Goal: Transaction & Acquisition: Purchase product/service

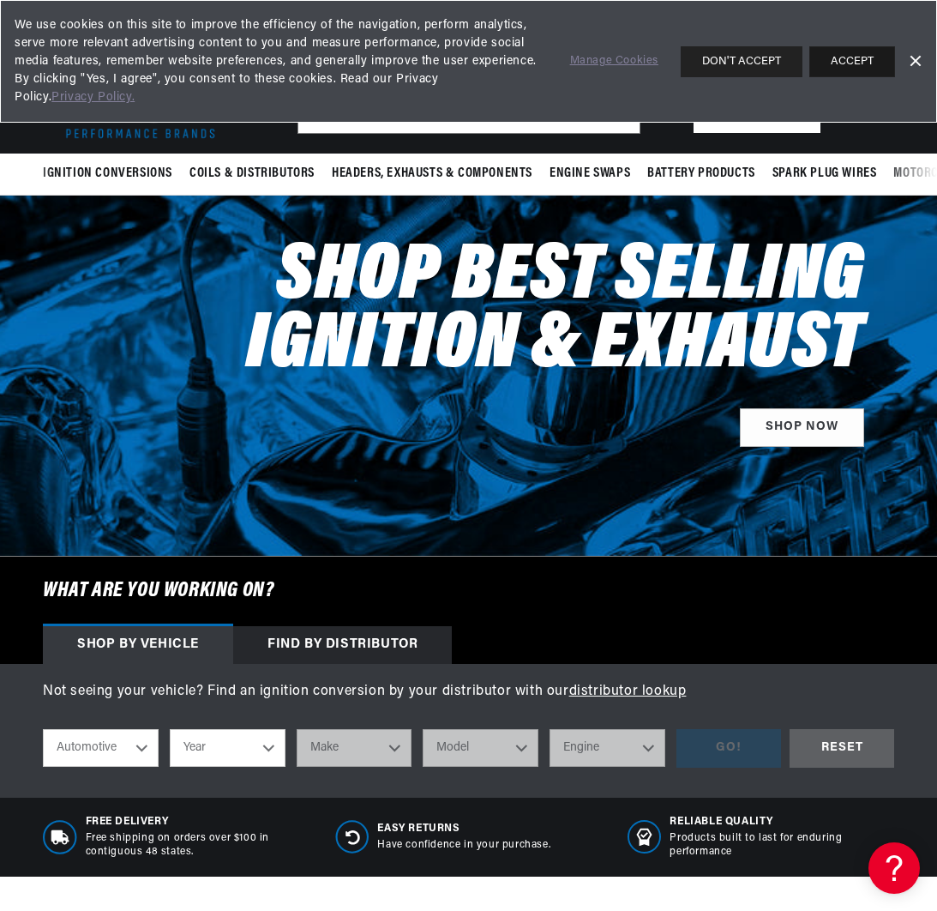
click at [855, 63] on button "ACCEPT" at bounding box center [852, 61] width 86 height 31
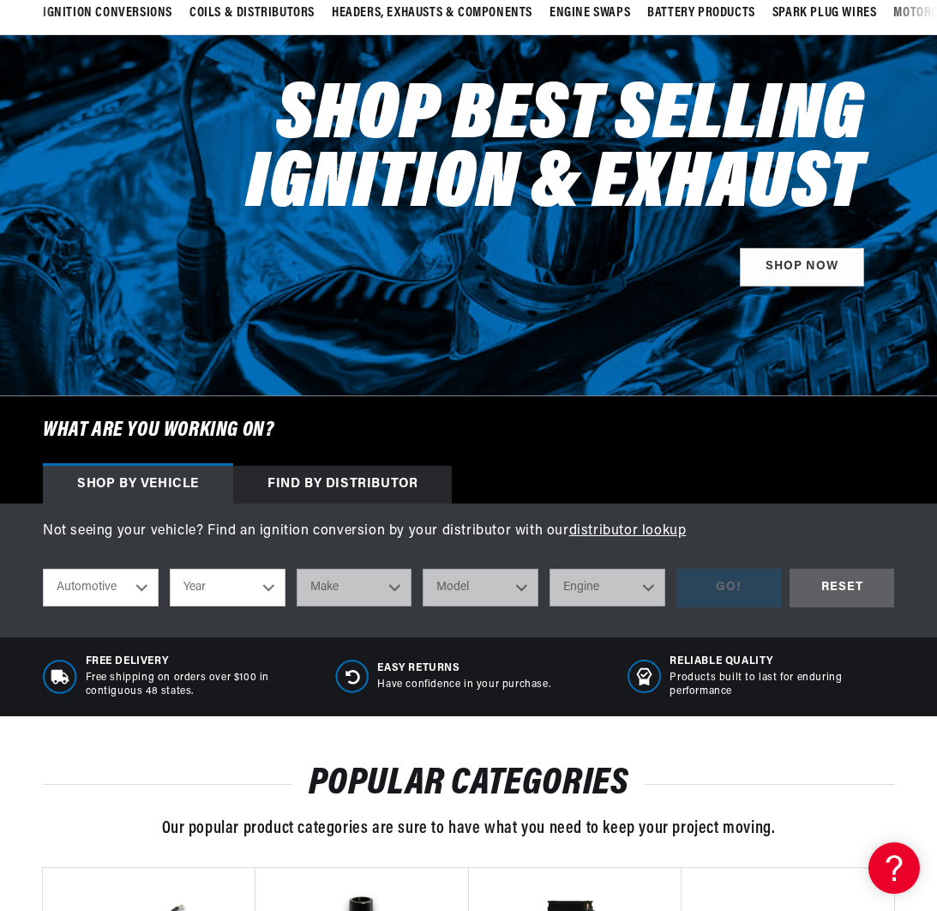
scroll to position [265, 0]
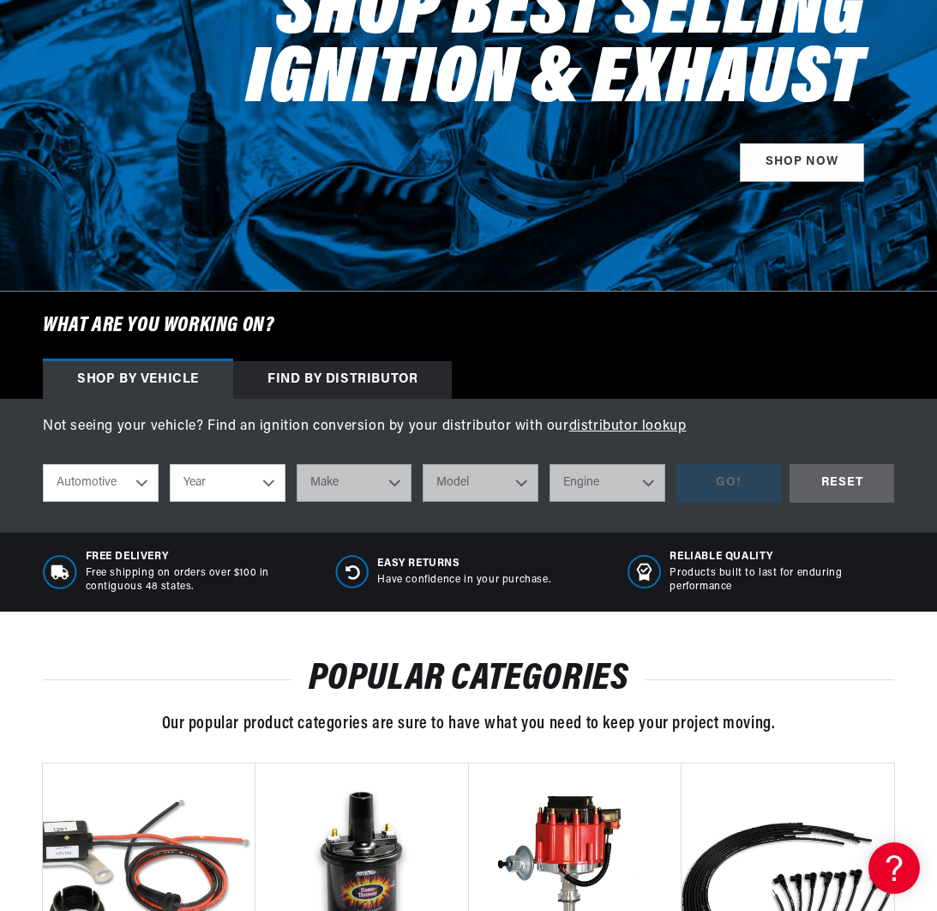
click at [388, 376] on div "Find by Distributor" at bounding box center [342, 380] width 219 height 38
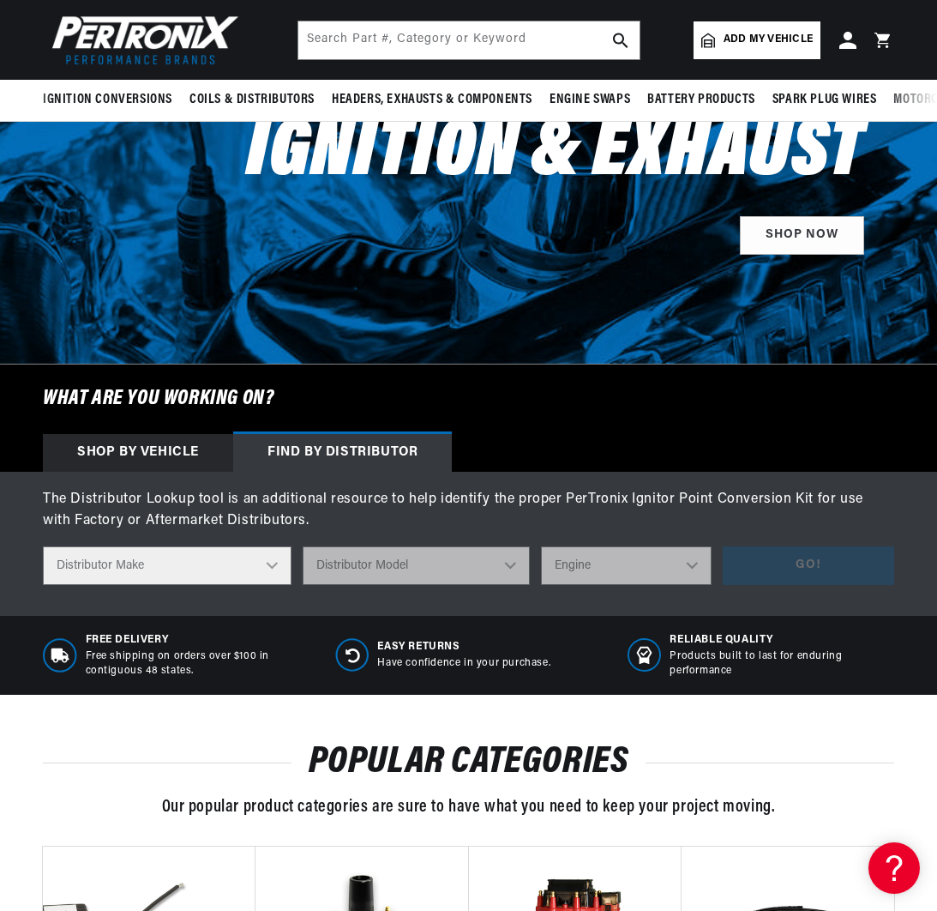
scroll to position [0, 0]
click at [535, 683] on div "Free Delivery Free shipping on orders over $100 in contiguous 48 states. Easy R…" at bounding box center [468, 655] width 937 height 79
click at [260, 568] on select "Distributor Make Accel Aldon Autolite Bosch Century Chrysler Clark Colt Contine…" at bounding box center [167, 565] width 249 height 39
select select "Chrysler"
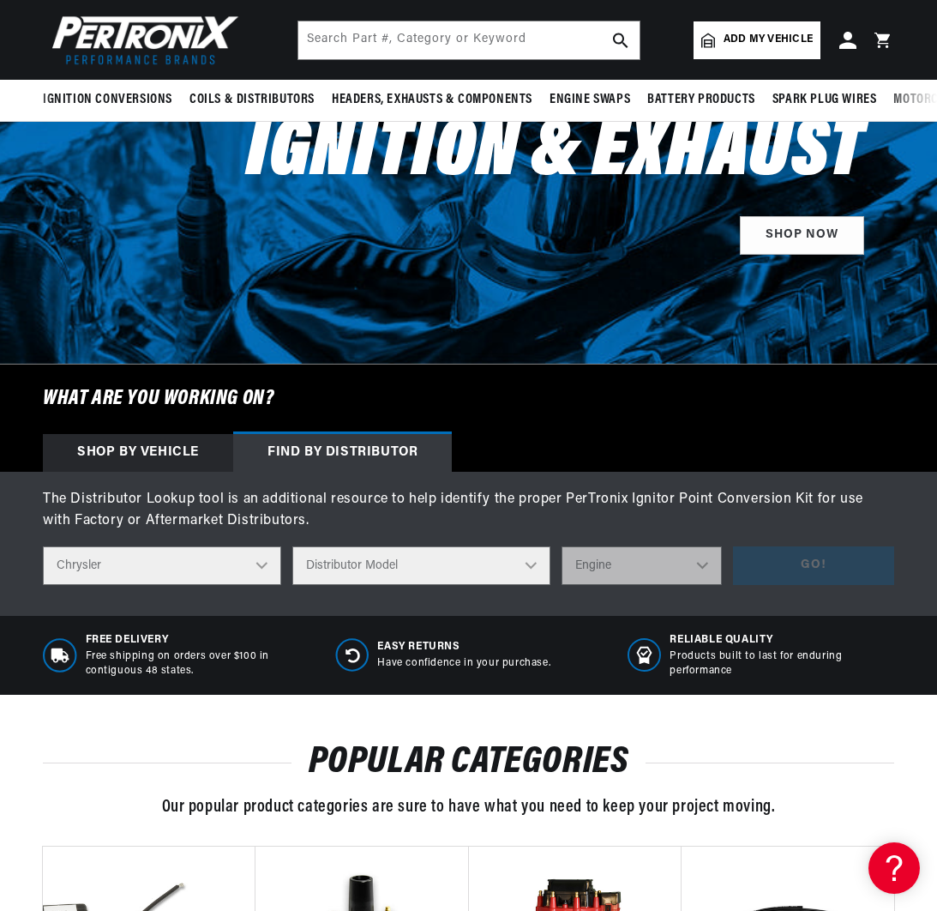
scroll to position [0, 0]
click at [502, 567] on select "Distributor Model 1838505 1889710 1889715 2095270 2095530 2095843 2095844 20958…" at bounding box center [420, 565] width 257 height 39
click at [149, 461] on div "Shop by vehicle" at bounding box center [138, 453] width 190 height 38
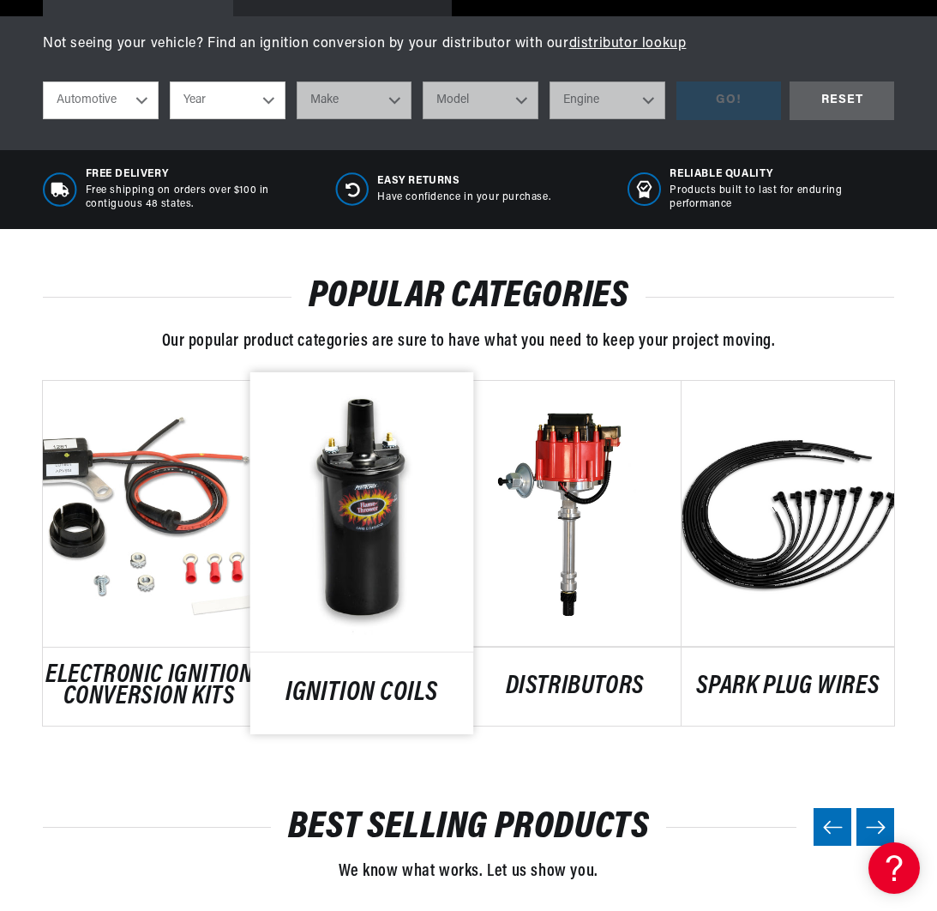
scroll to position [691, 0]
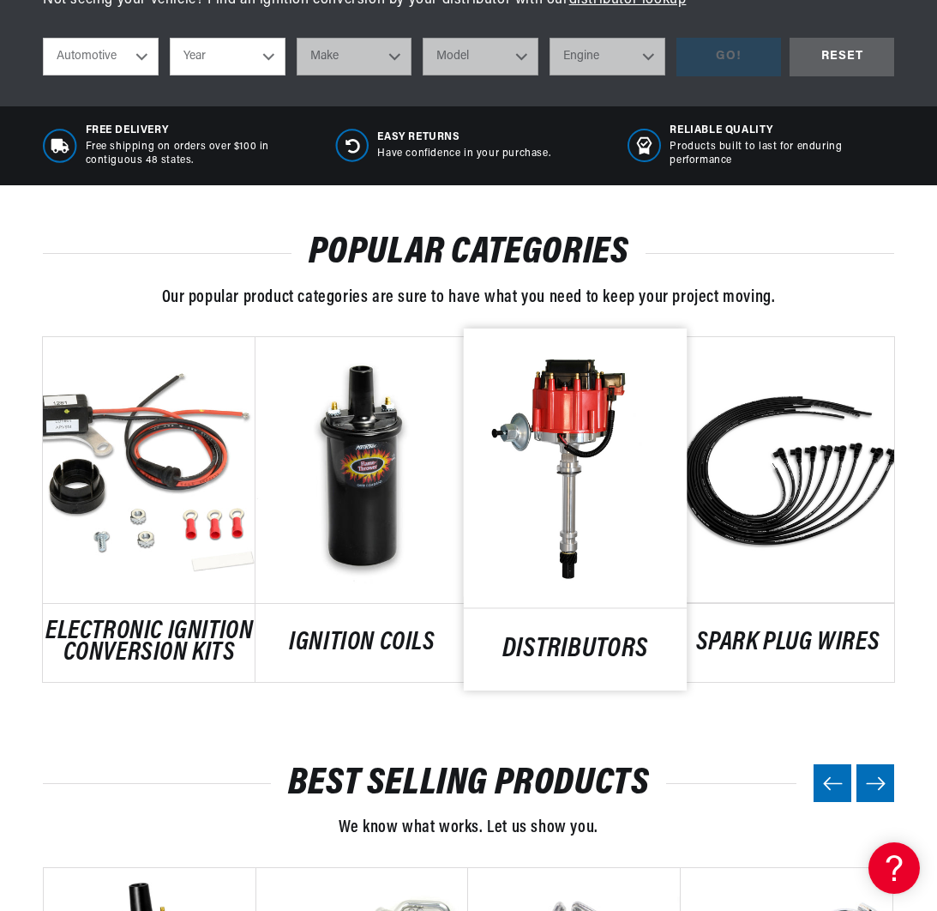
click at [599, 638] on link "DISTRIBUTORS" at bounding box center [575, 649] width 224 height 23
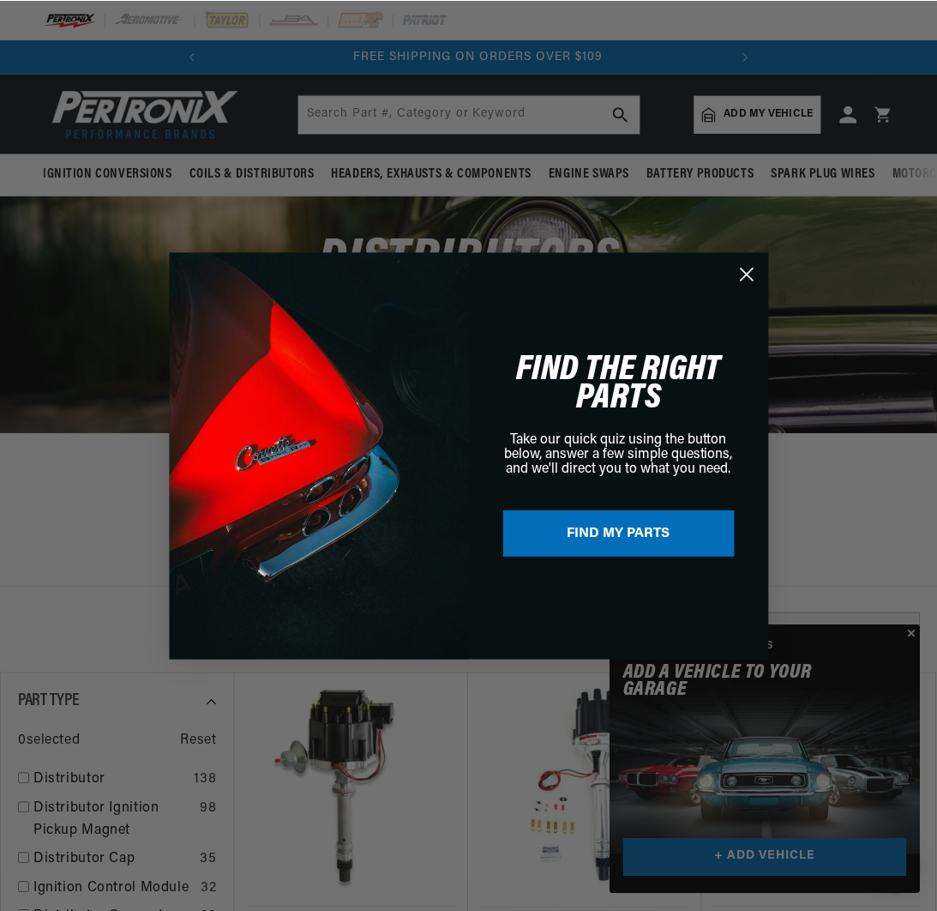
scroll to position [0, 520]
click at [745, 273] on circle "Close dialog" at bounding box center [747, 273] width 28 height 28
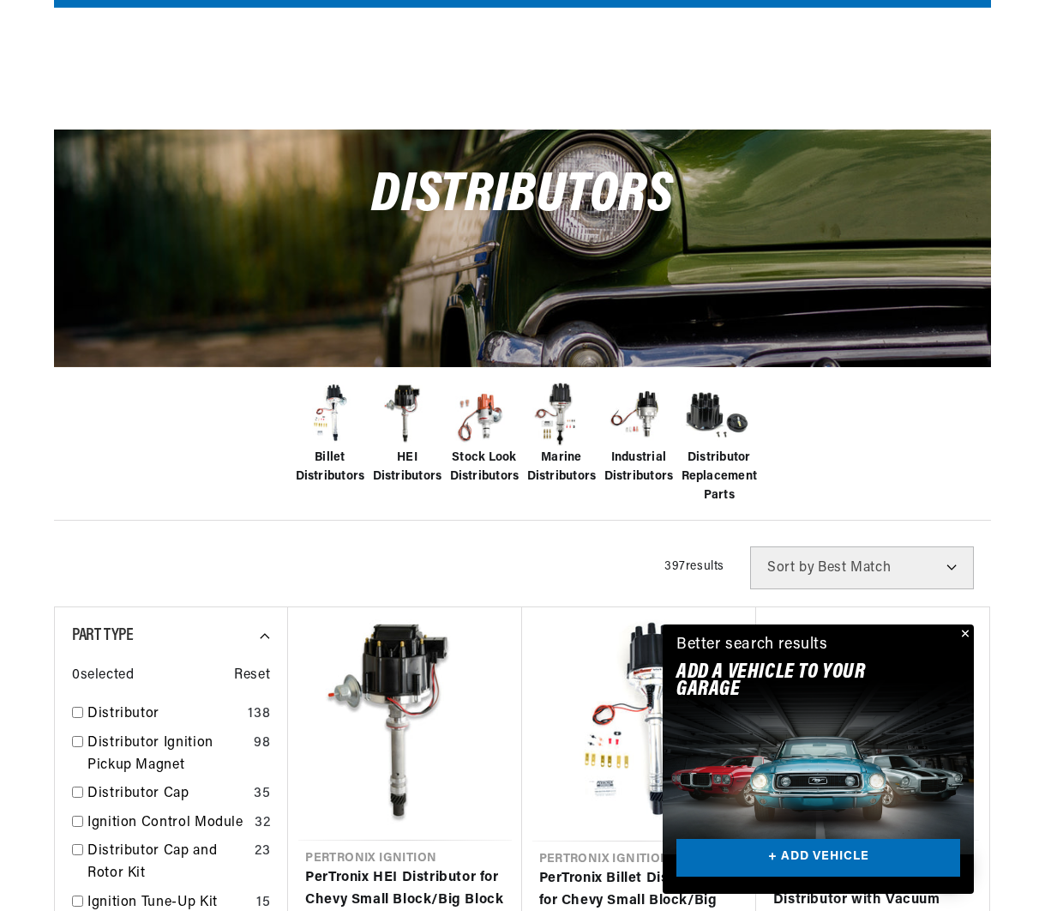
scroll to position [304, 0]
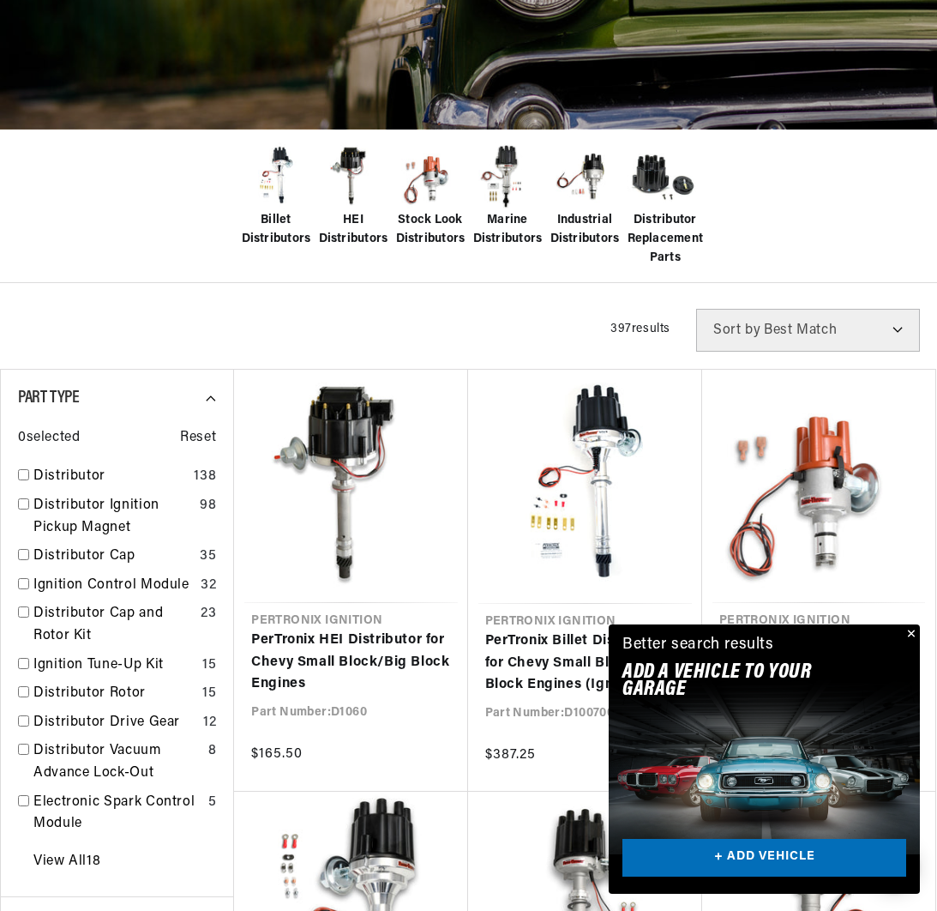
click at [913, 634] on button "Close" at bounding box center [909, 634] width 21 height 21
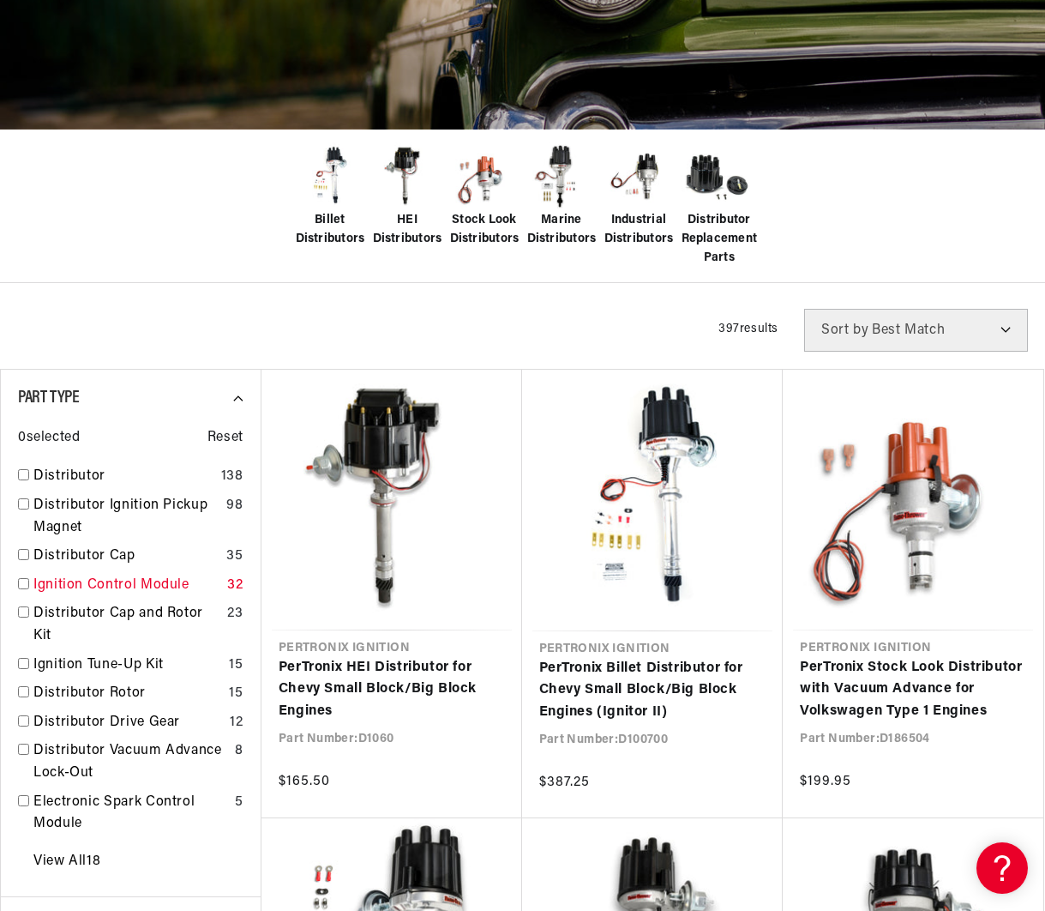
scroll to position [0, 0]
click at [52, 484] on link "Distributor" at bounding box center [123, 477] width 181 height 22
checkbox input "true"
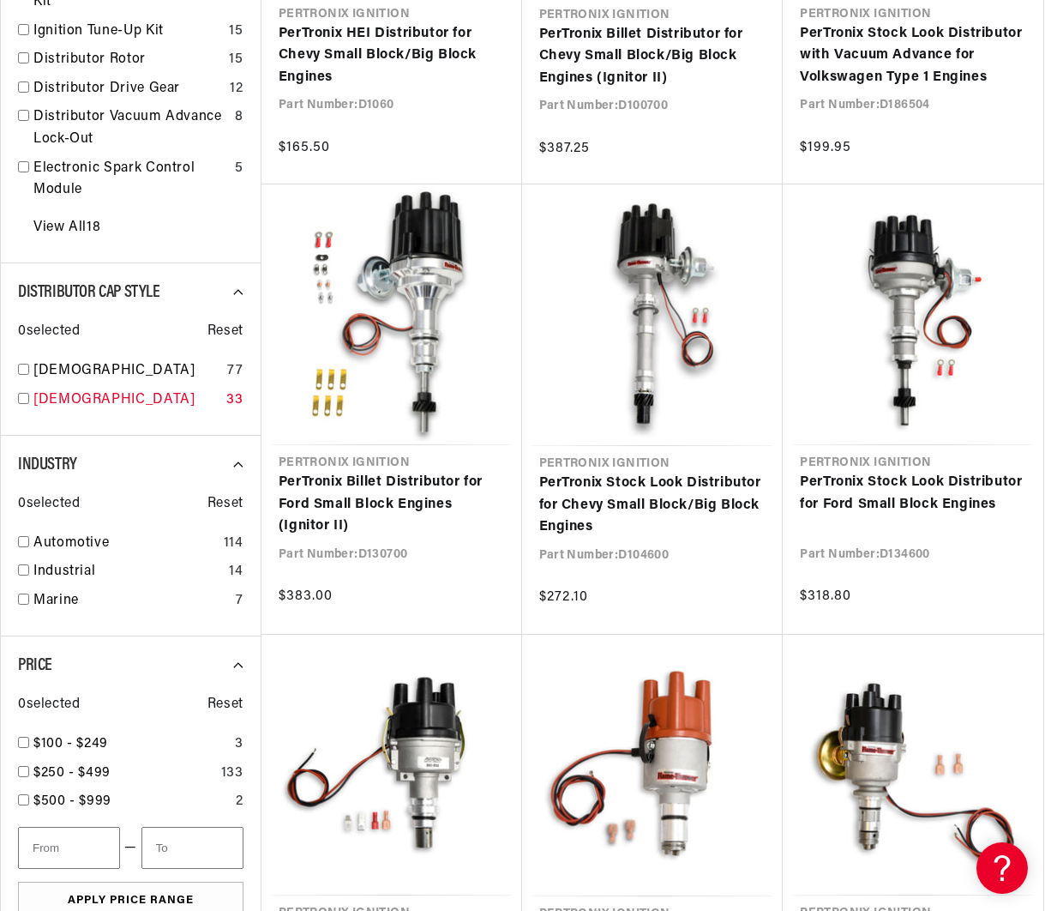
scroll to position [0, 520]
click at [53, 399] on link "[DEMOGRAPHIC_DATA]" at bounding box center [126, 400] width 186 height 22
checkbox input "true"
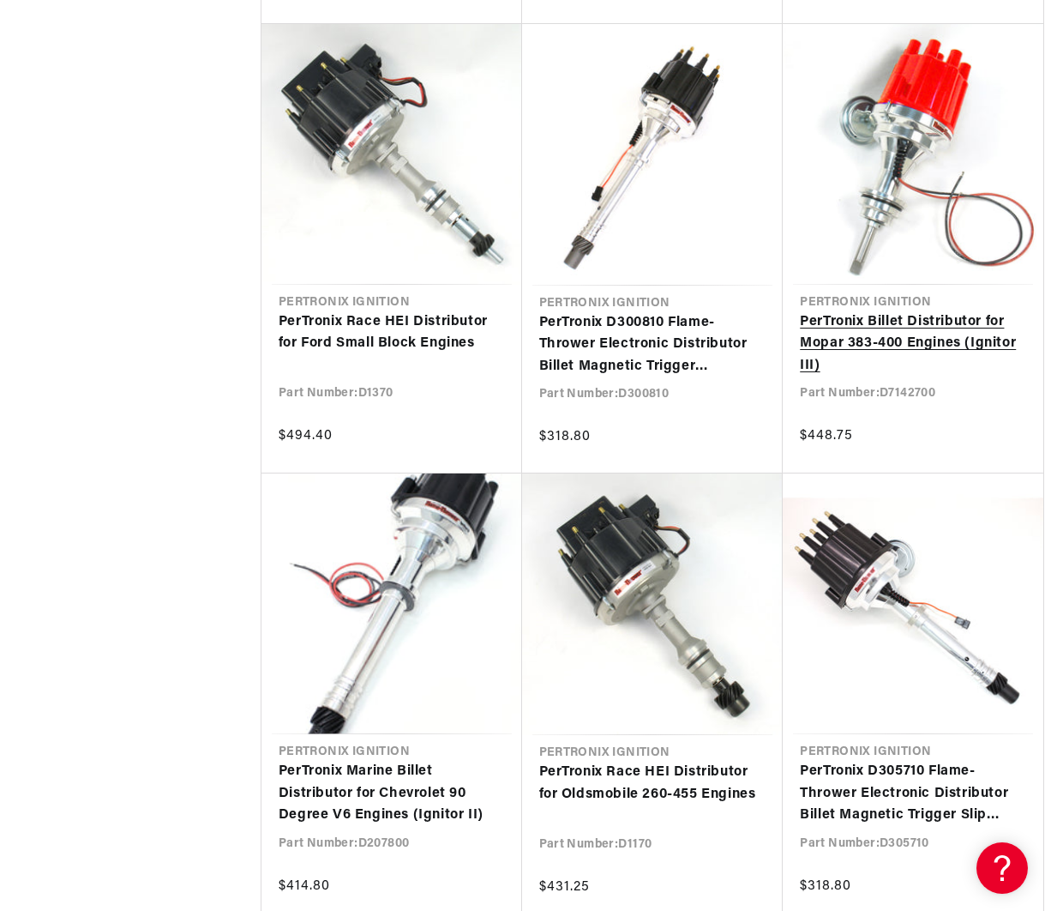
scroll to position [0, 520]
click at [912, 340] on link "PerTronix Billet Distributor for Mopar 383-400 Engines (Ignitor III)" at bounding box center [913, 344] width 226 height 66
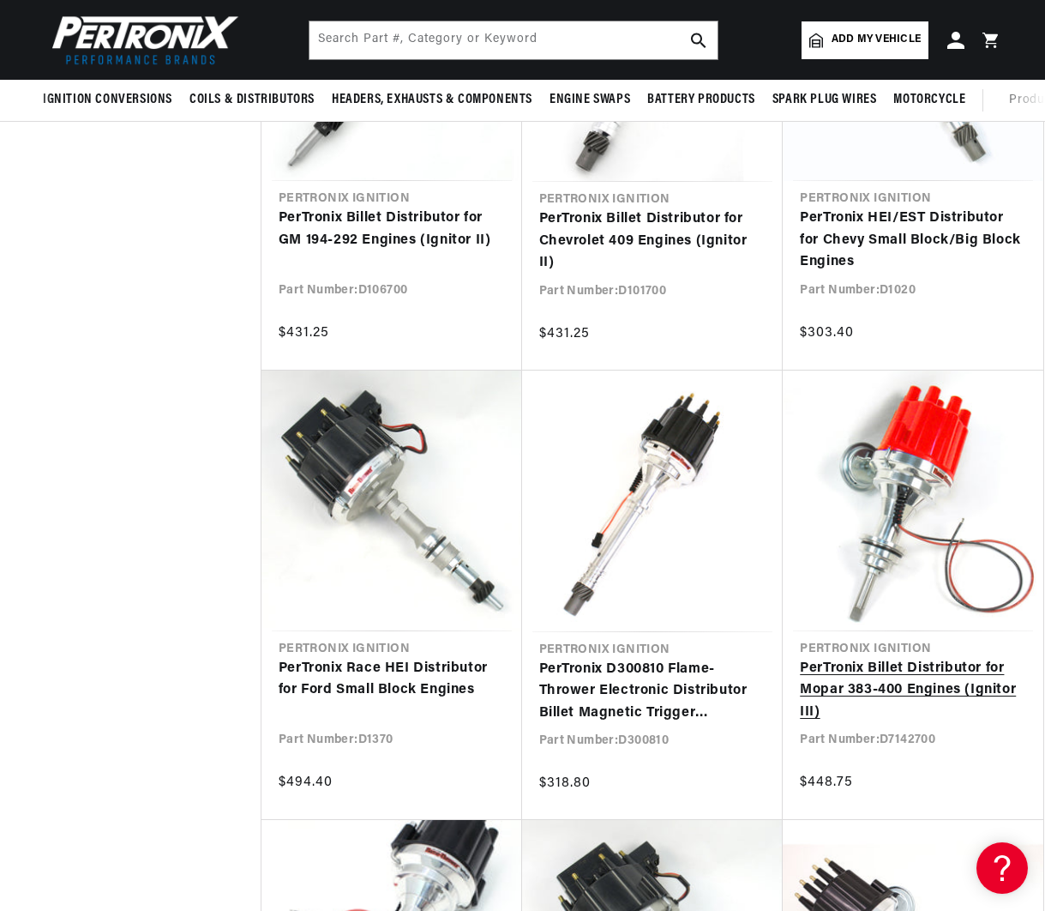
scroll to position [0, 520]
click at [920, 658] on link "PerTronix Billet Distributor for Mopar 383-400 Engines (Ignitor III)" at bounding box center [913, 691] width 226 height 66
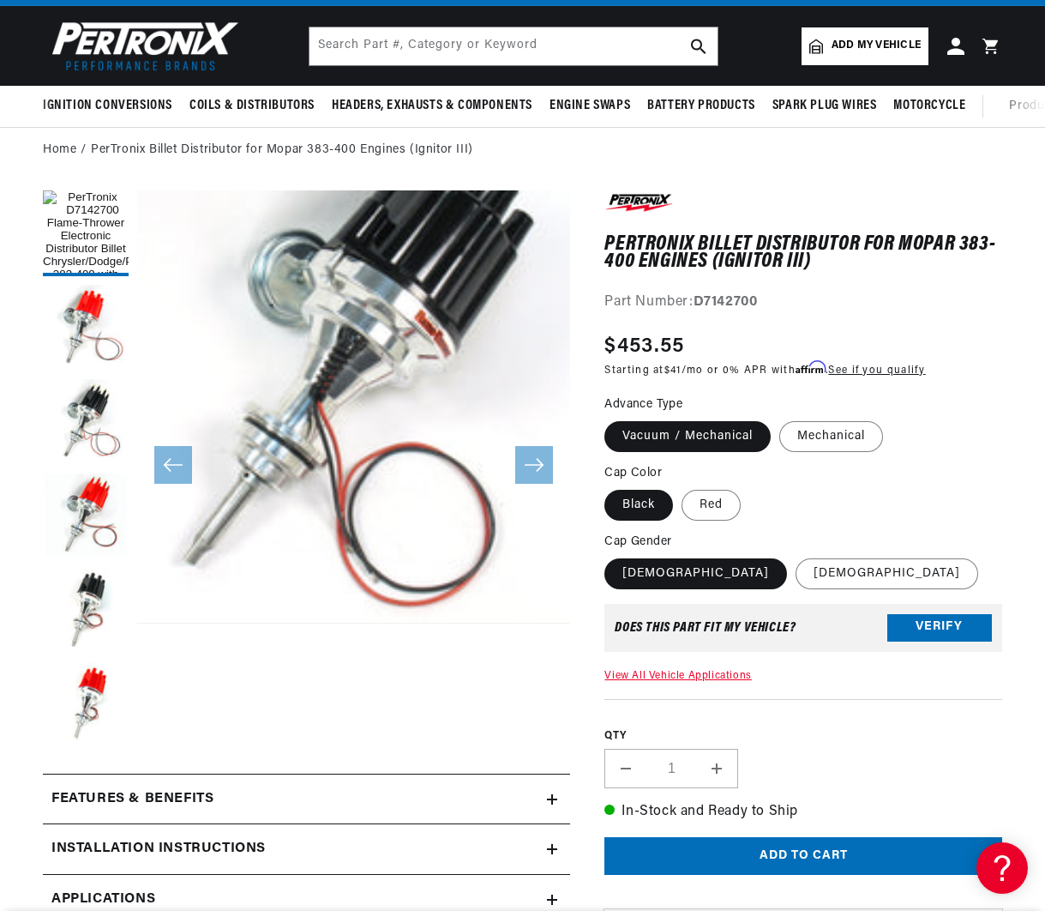
scroll to position [69, 0]
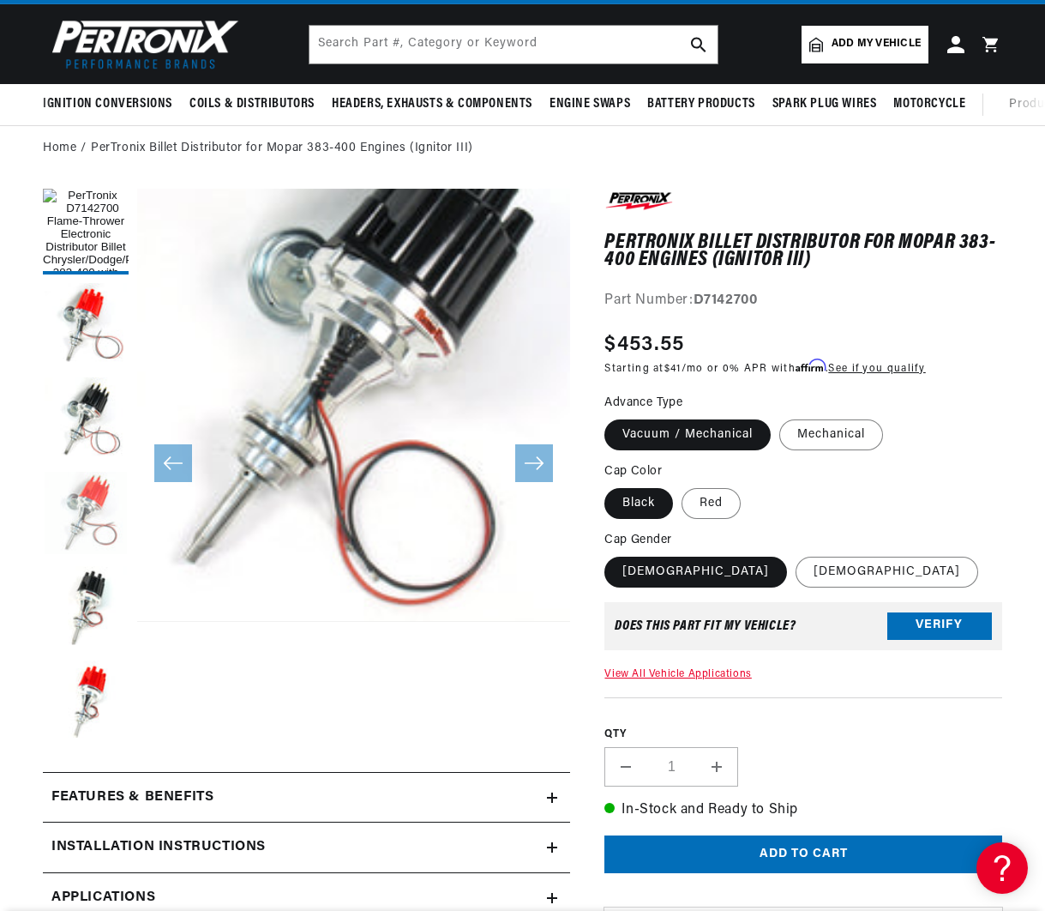
click at [83, 503] on button "Load image 4 in gallery view" at bounding box center [86, 515] width 86 height 86
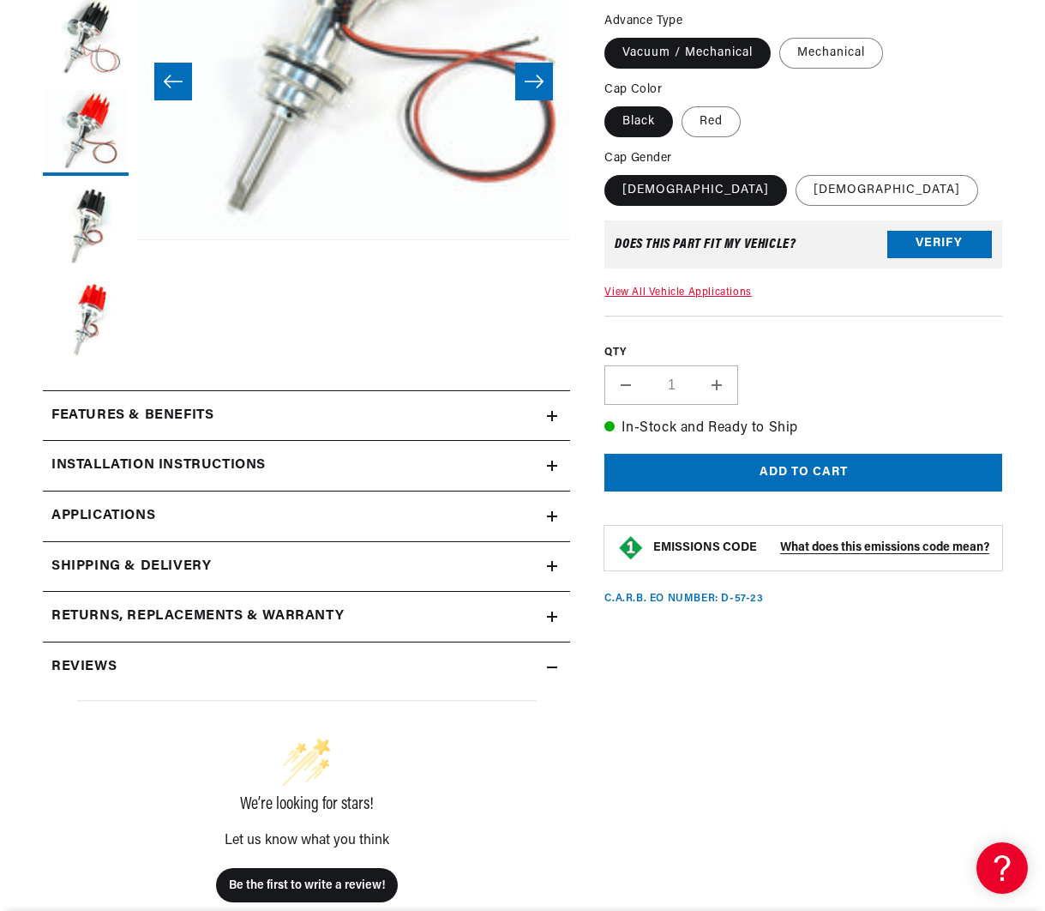
scroll to position [457, 0]
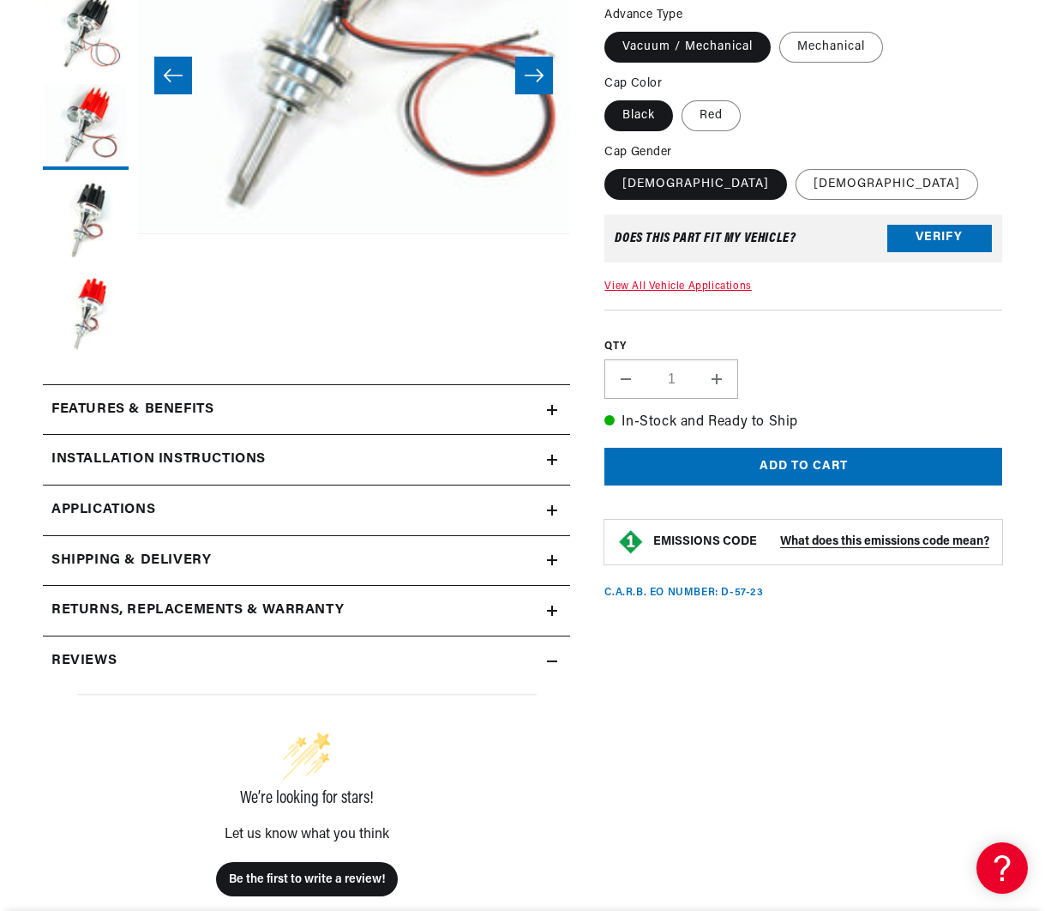
click at [556, 410] on icon at bounding box center [552, 410] width 10 height 0
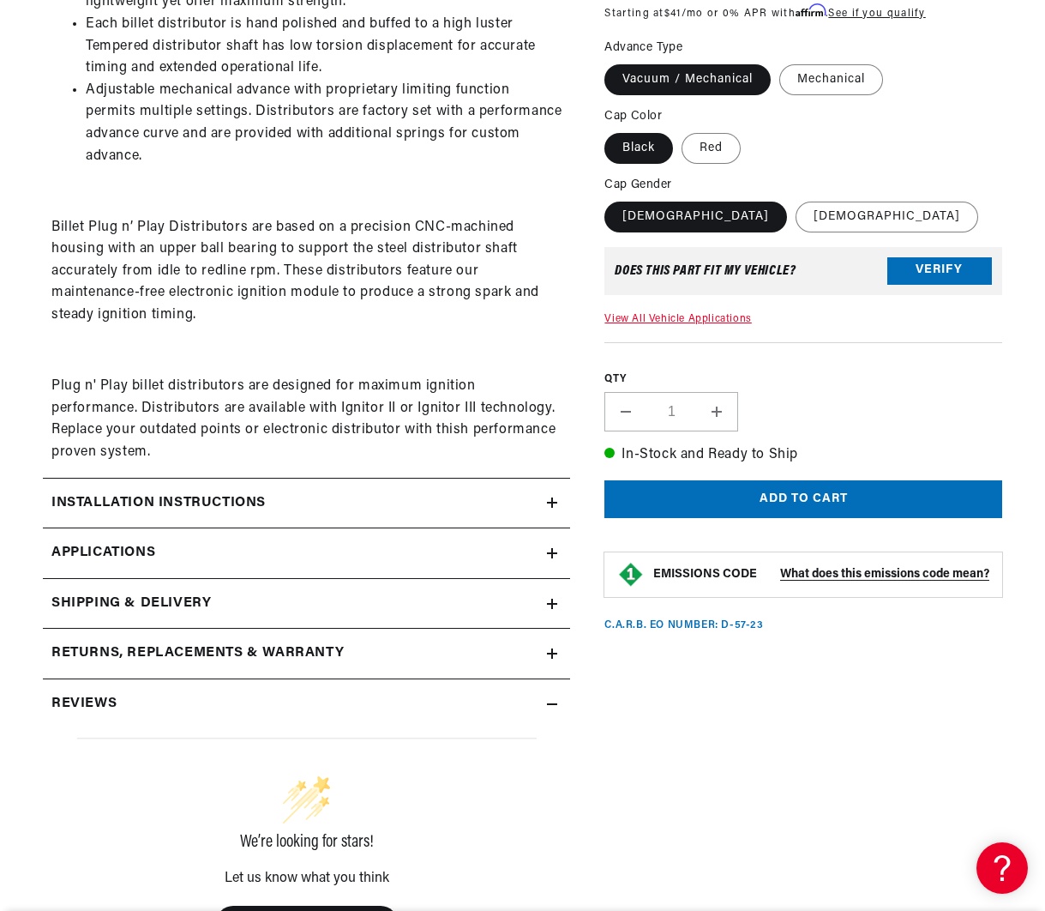
scroll to position [1024, 0]
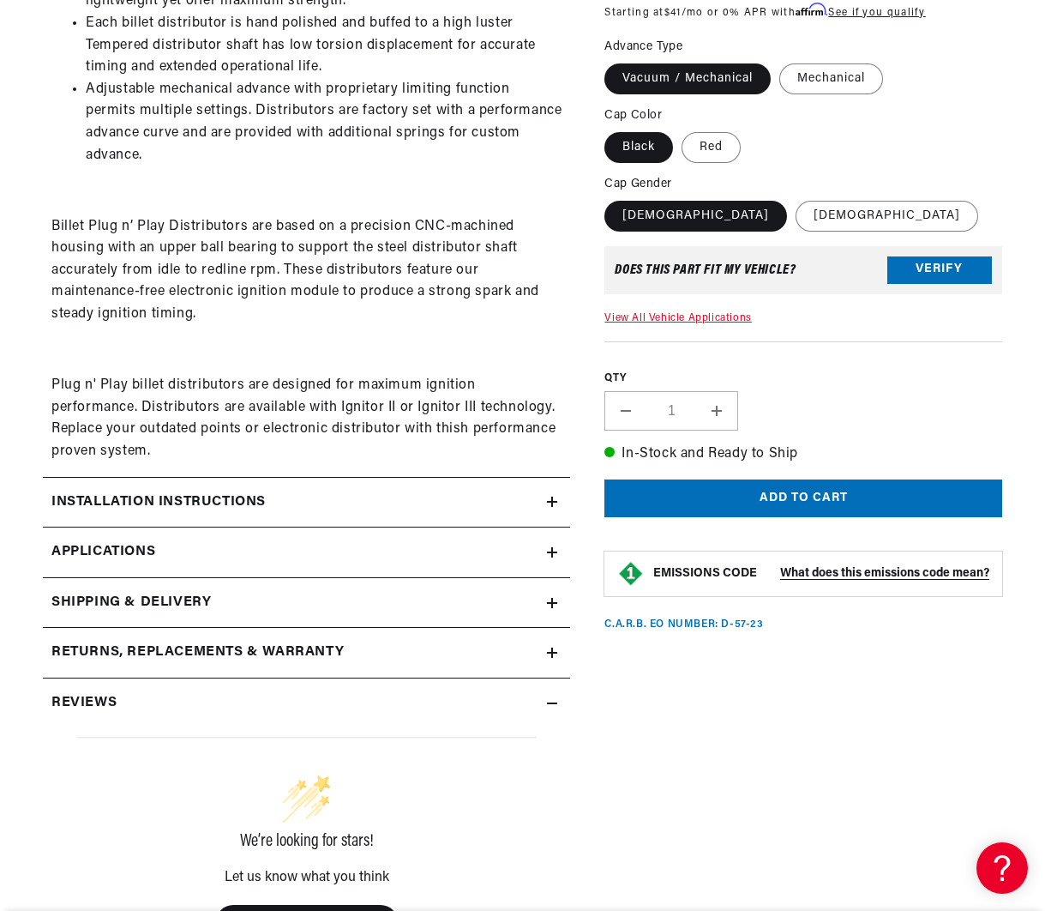
click at [554, 496] on icon at bounding box center [552, 501] width 10 height 10
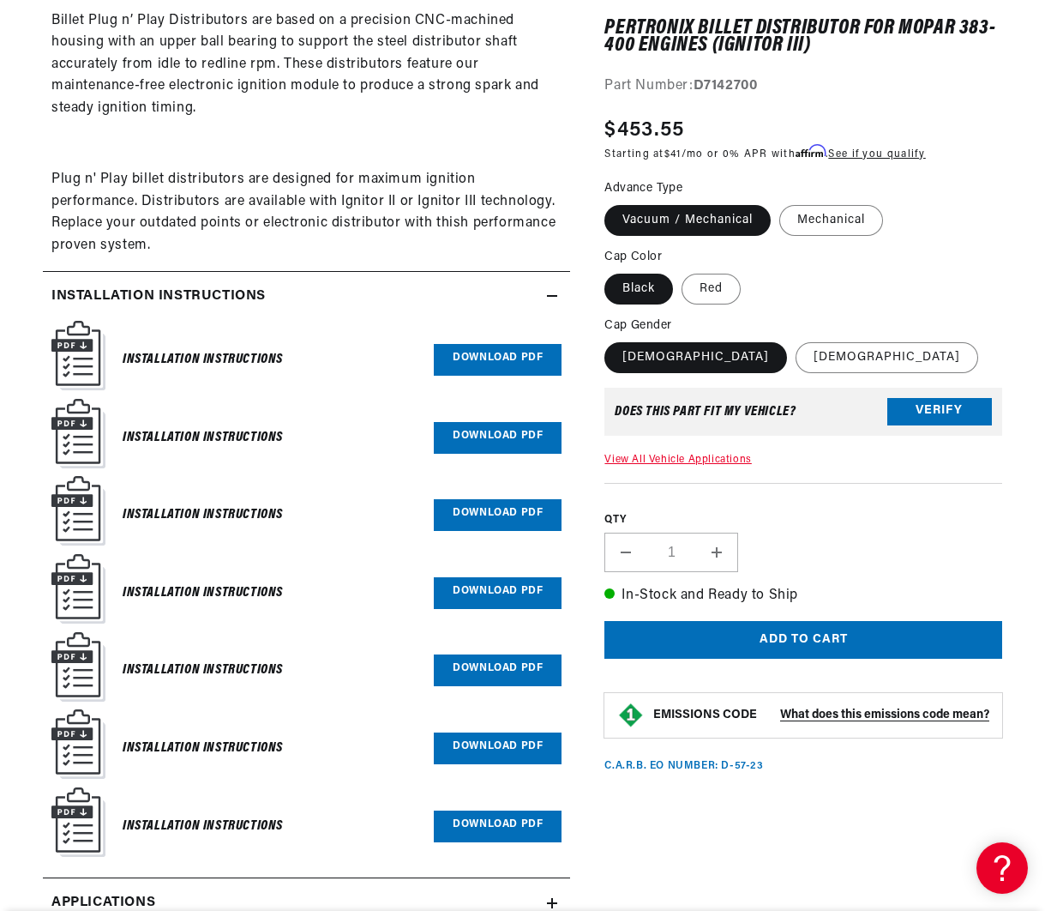
scroll to position [0, 0]
click at [492, 345] on link "Download PDF" at bounding box center [498, 360] width 128 height 32
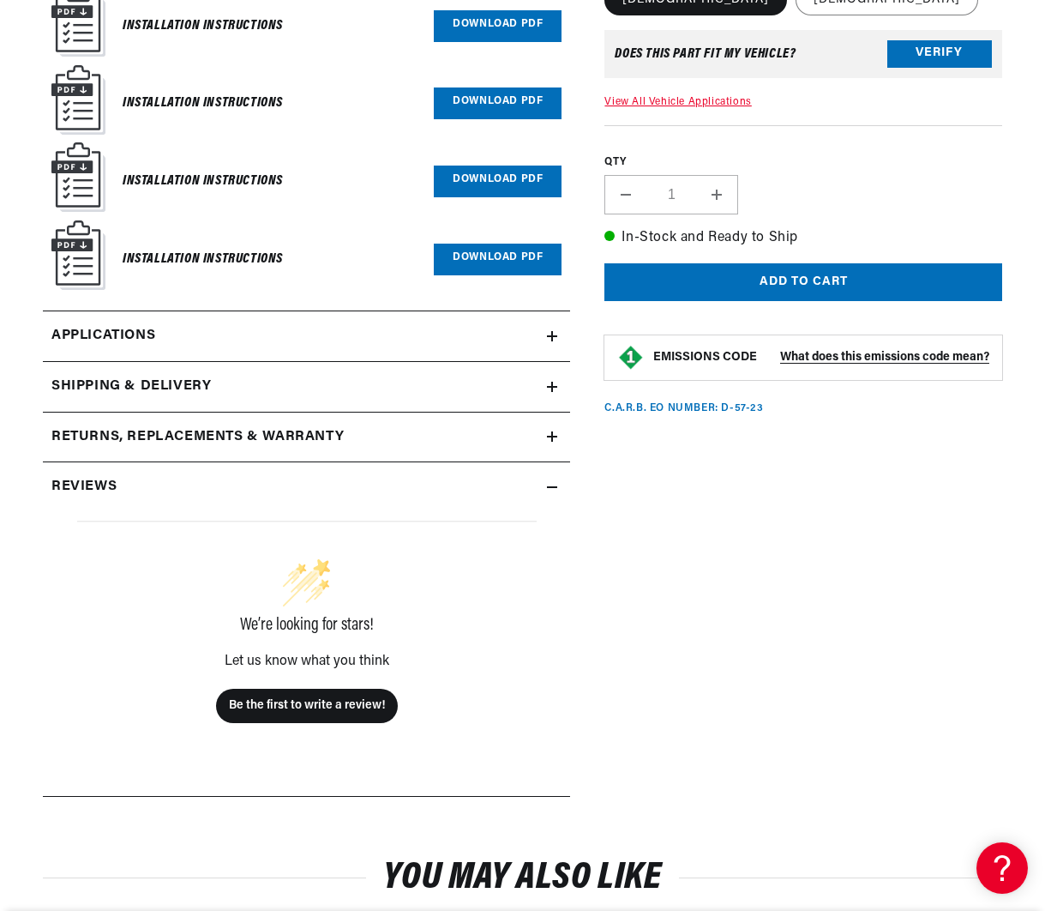
click at [553, 331] on icon at bounding box center [552, 336] width 10 height 10
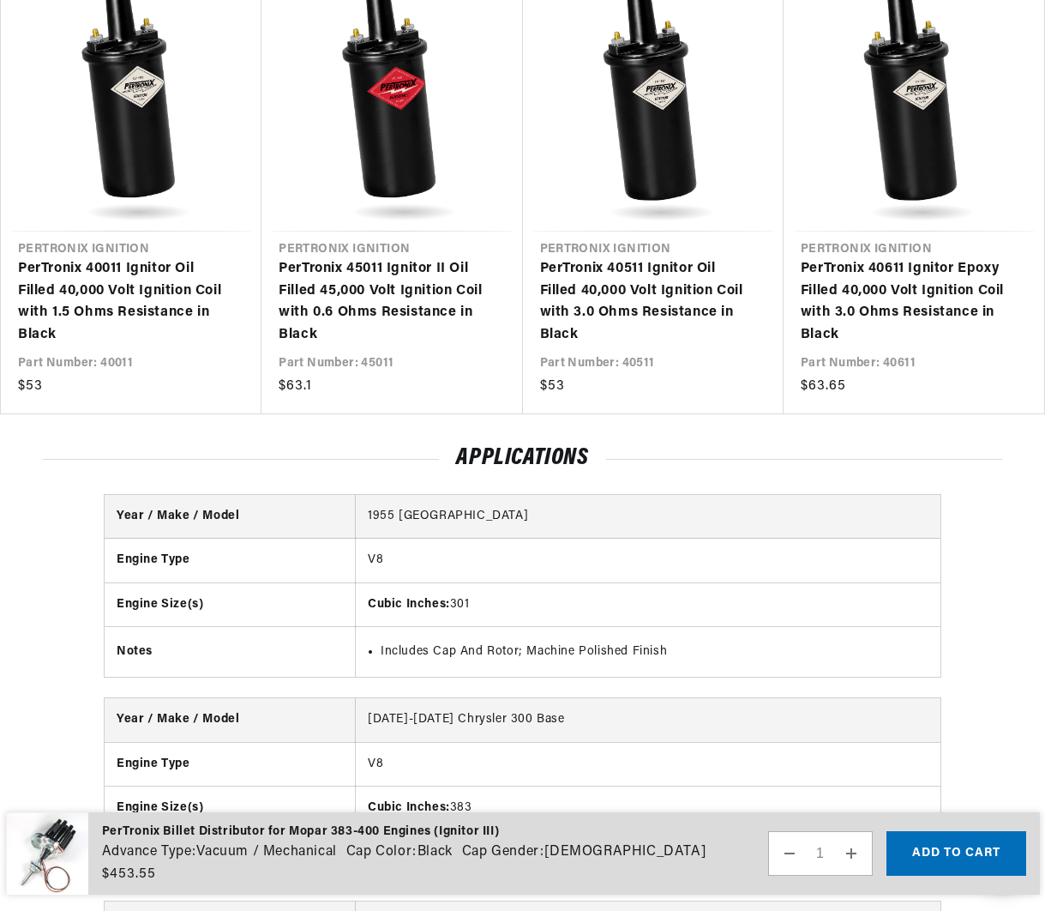
scroll to position [2915, 0]
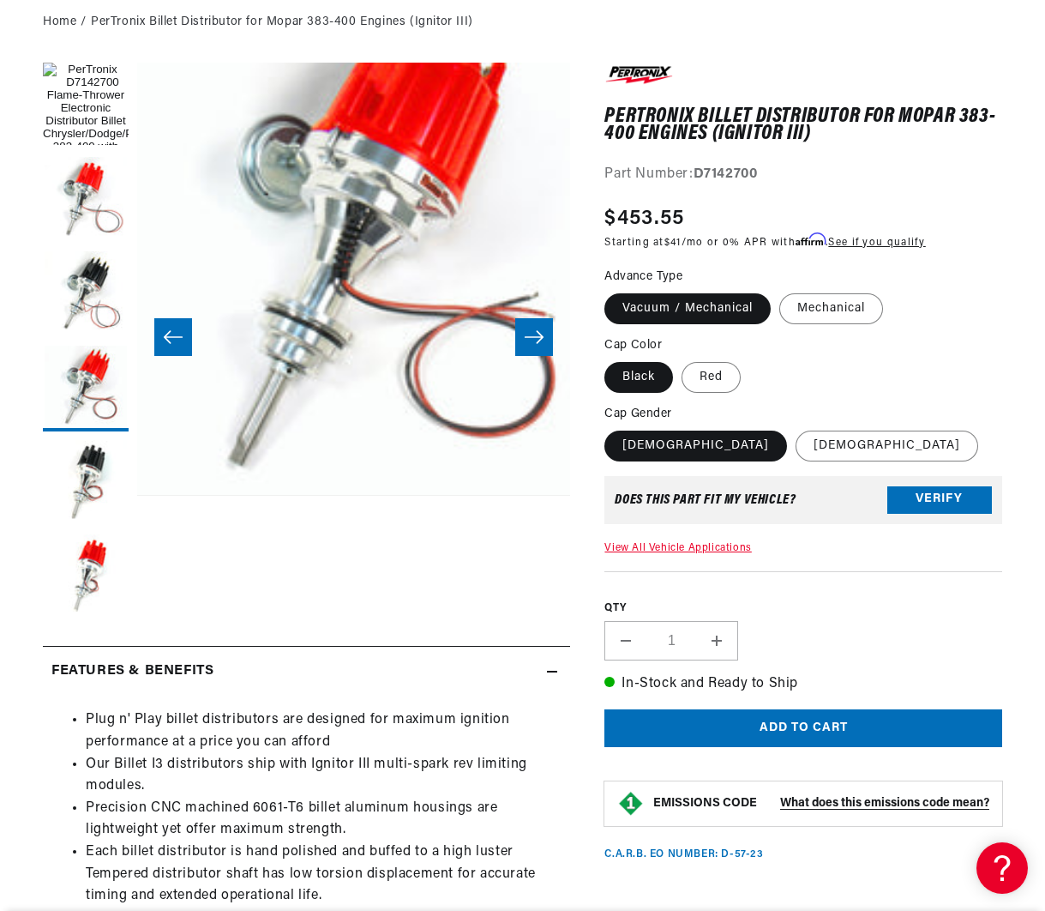
scroll to position [213, 0]
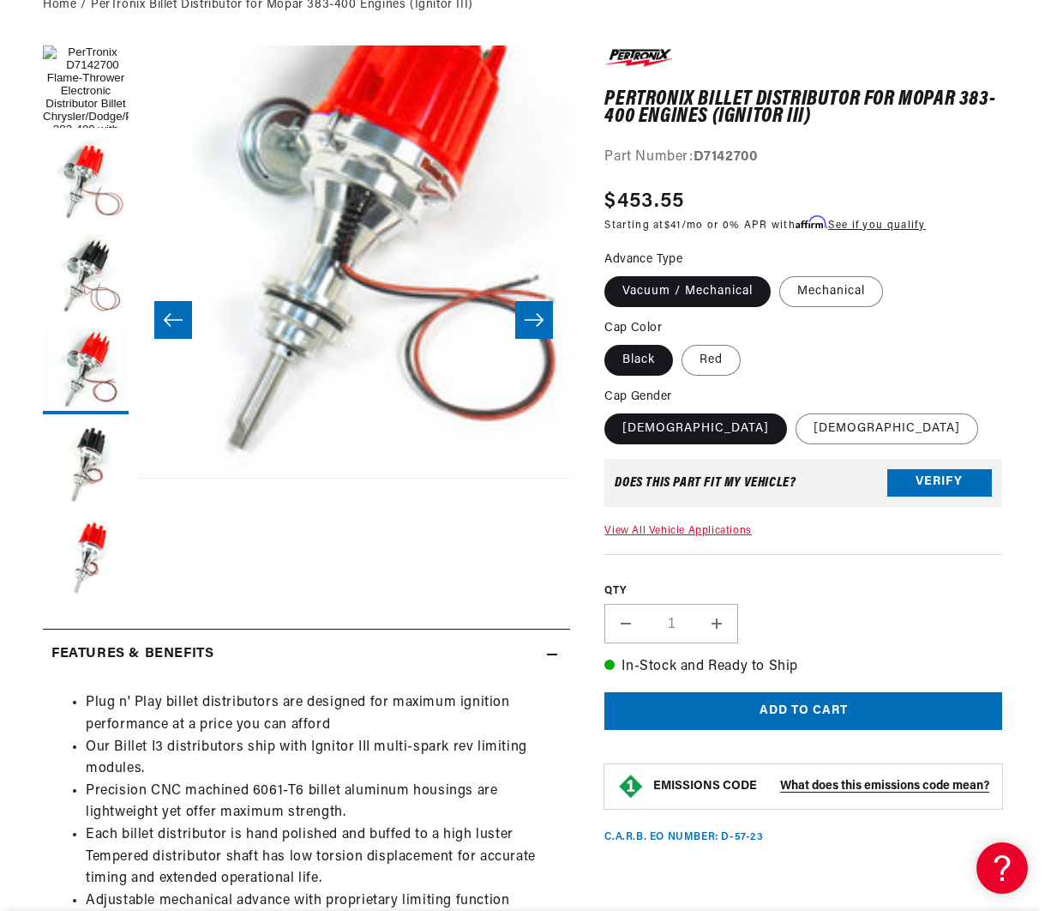
click at [533, 329] on button "Slide right" at bounding box center [534, 320] width 38 height 38
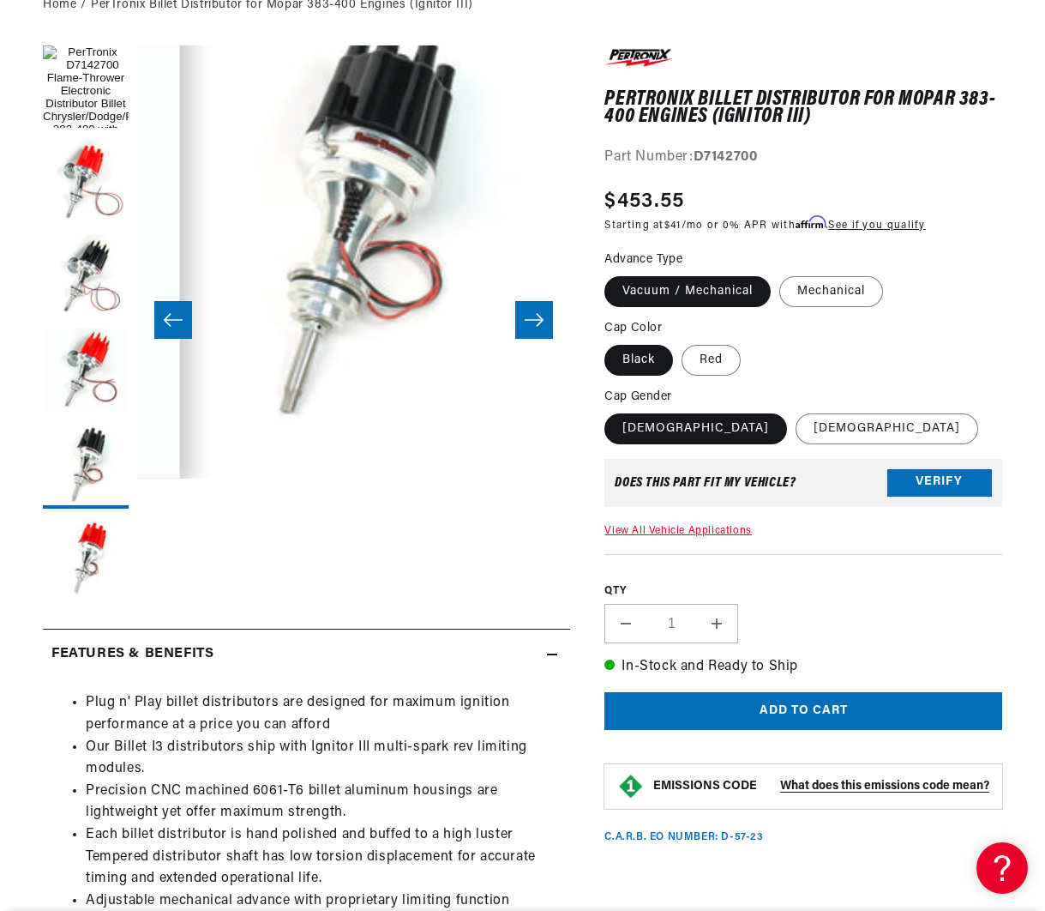
click at [533, 329] on button "Slide right" at bounding box center [534, 320] width 38 height 38
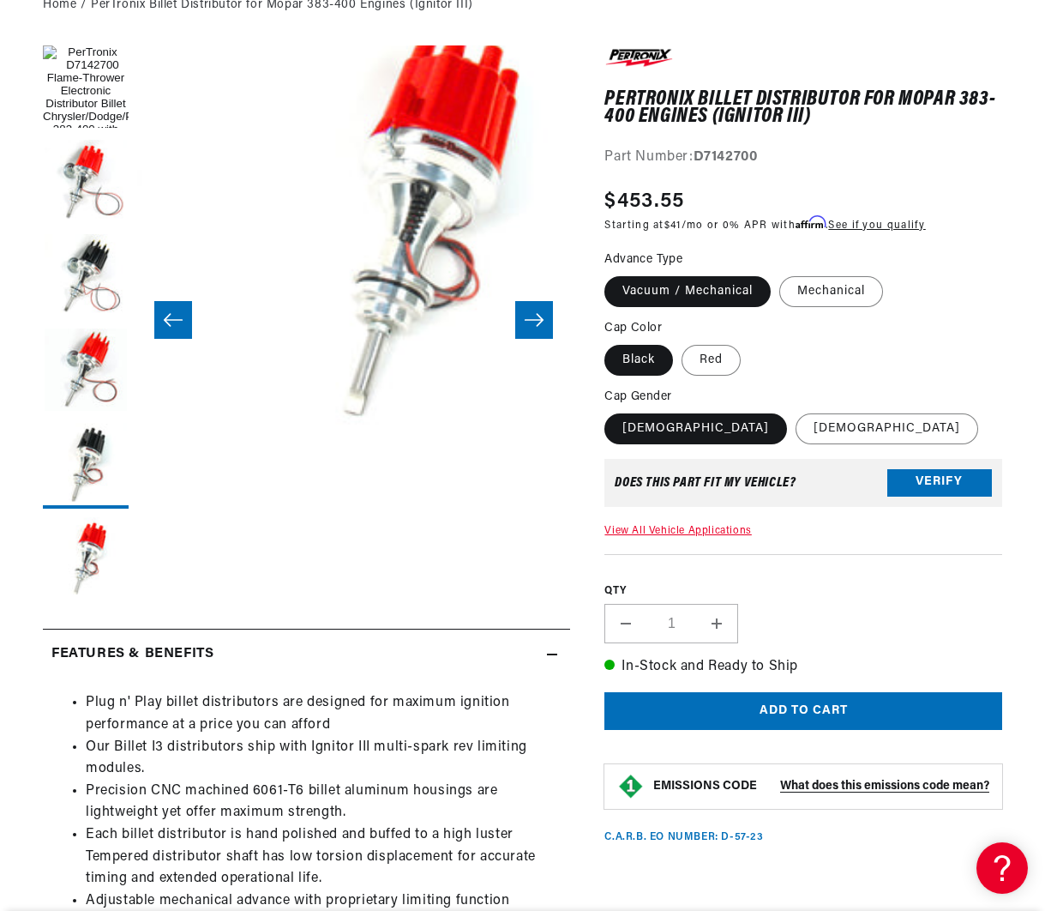
scroll to position [44, 2167]
